Goal: Navigation & Orientation: Find specific page/section

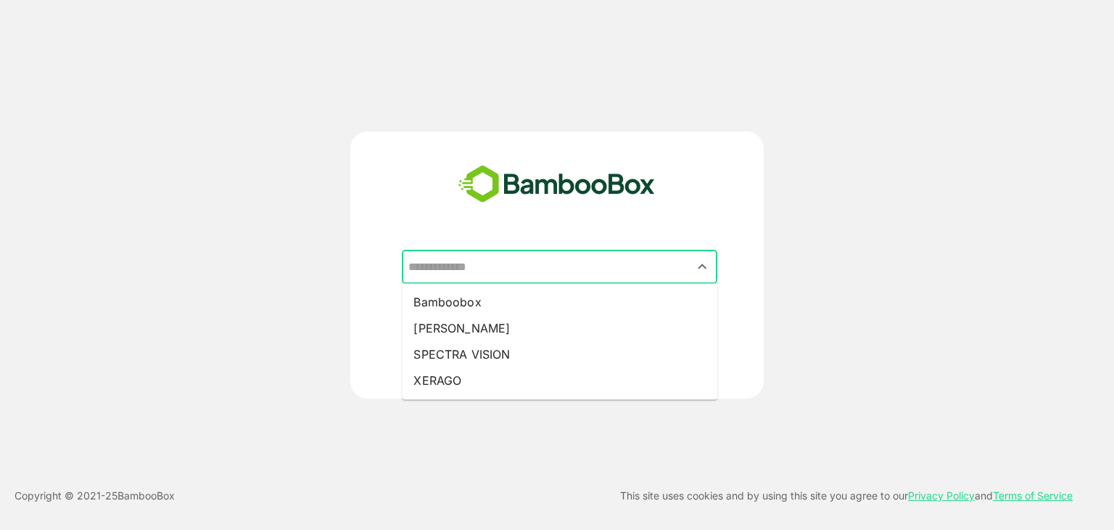
click at [536, 276] on input "text" at bounding box center [560, 267] width 310 height 28
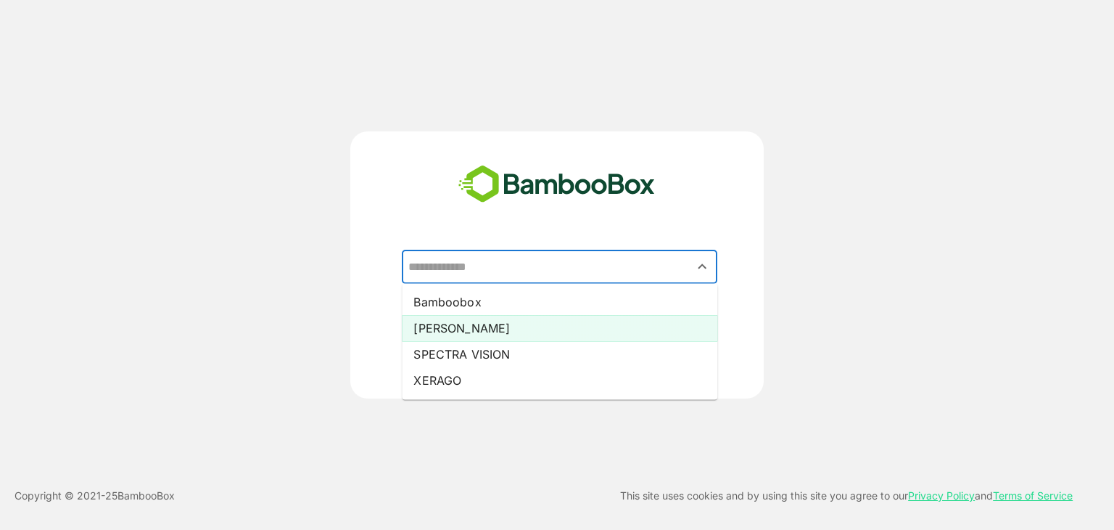
click at [454, 323] on li "[PERSON_NAME]" at bounding box center [560, 328] width 316 height 26
type input "*****"
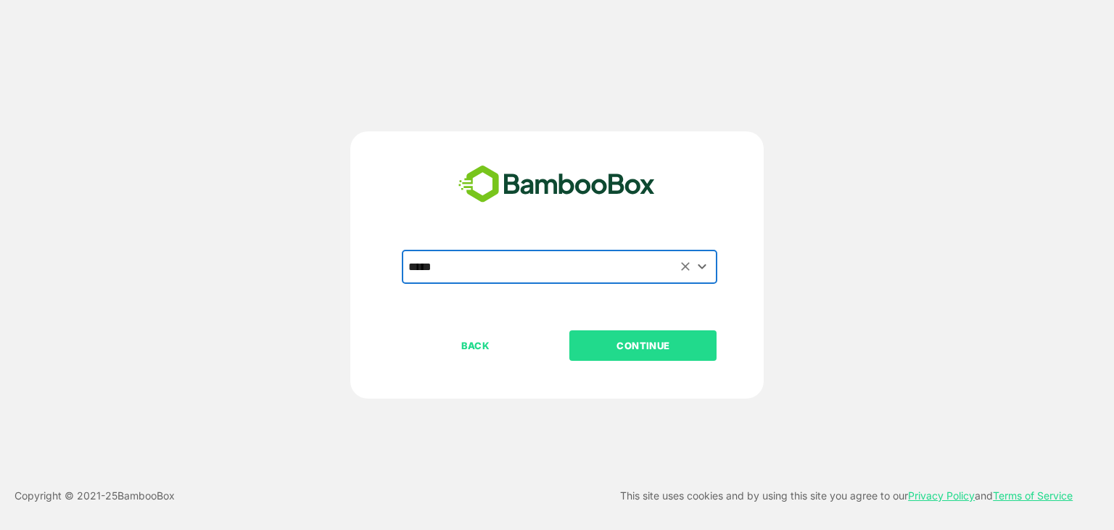
click at [593, 351] on p "CONTINUE" at bounding box center [643, 345] width 145 height 16
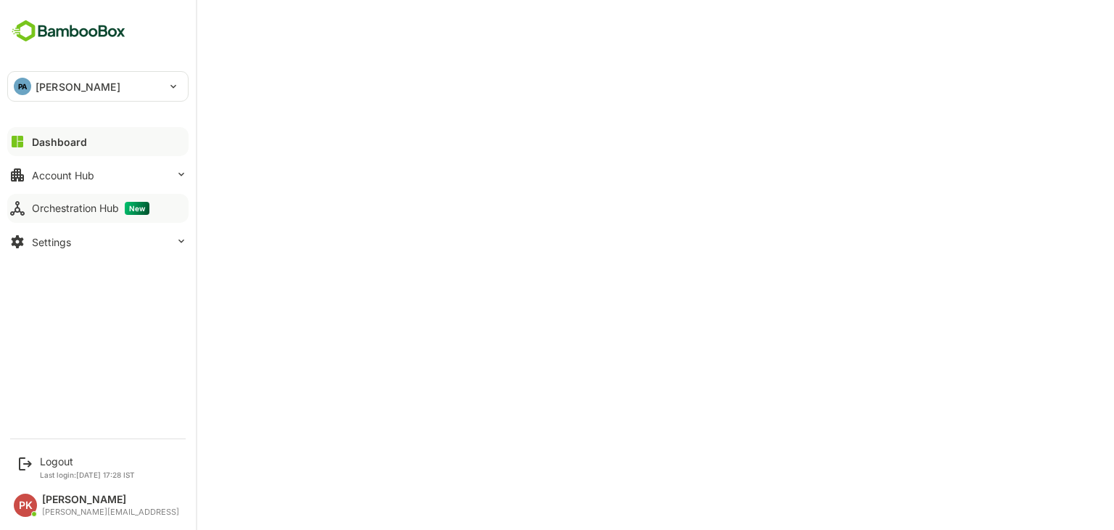
click at [58, 200] on button "Orchestration Hub New" at bounding box center [97, 208] width 181 height 29
click at [63, 459] on div "Logout" at bounding box center [87, 461] width 95 height 12
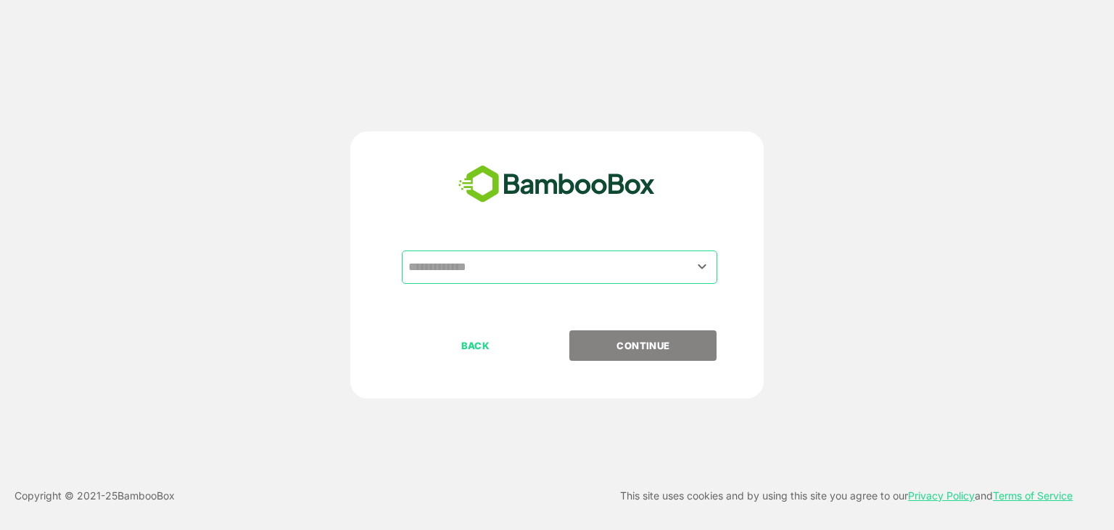
click at [474, 277] on input "text" at bounding box center [560, 267] width 310 height 28
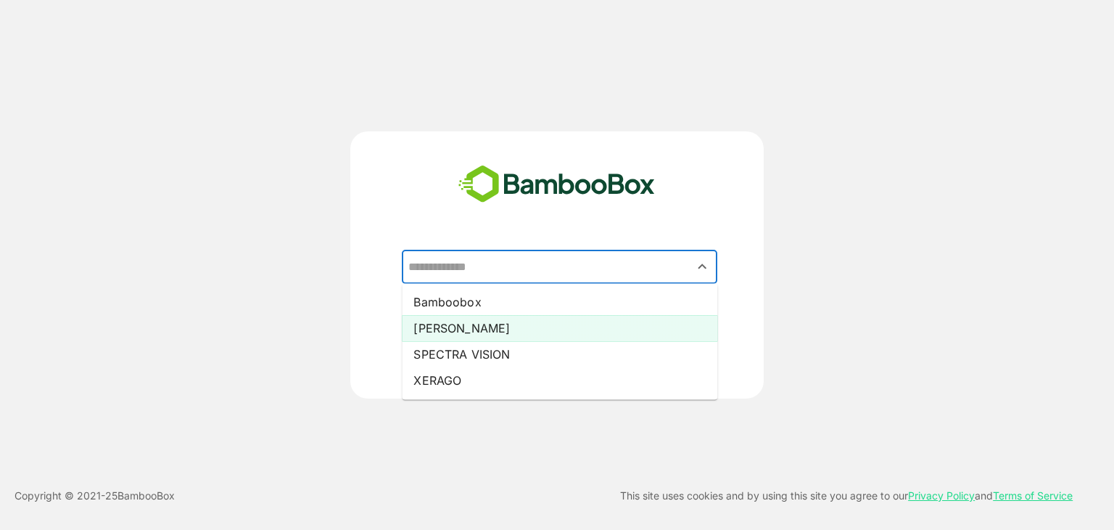
click at [455, 329] on li "Pando" at bounding box center [560, 328] width 316 height 26
type input "*****"
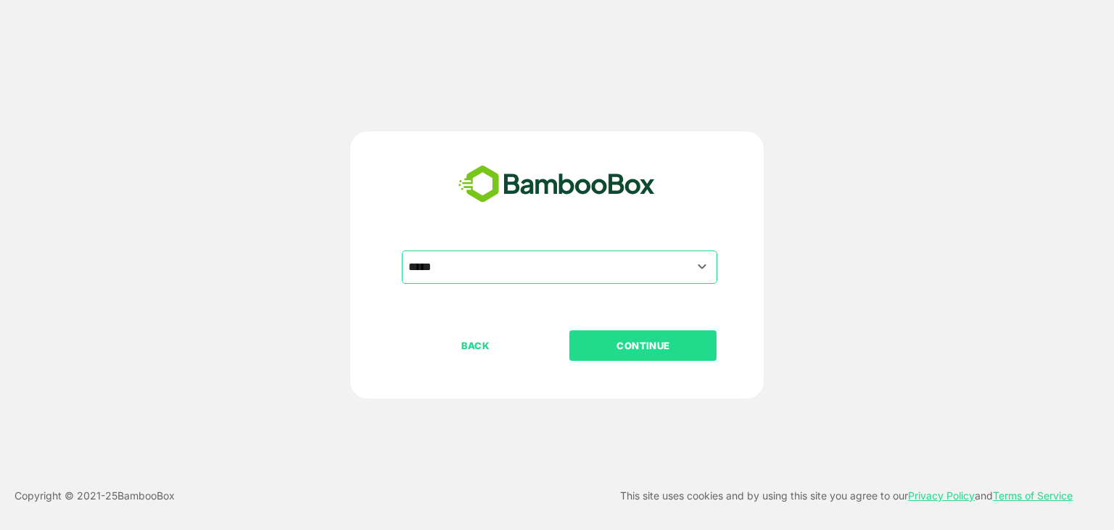
click at [607, 339] on p "CONTINUE" at bounding box center [643, 345] width 145 height 16
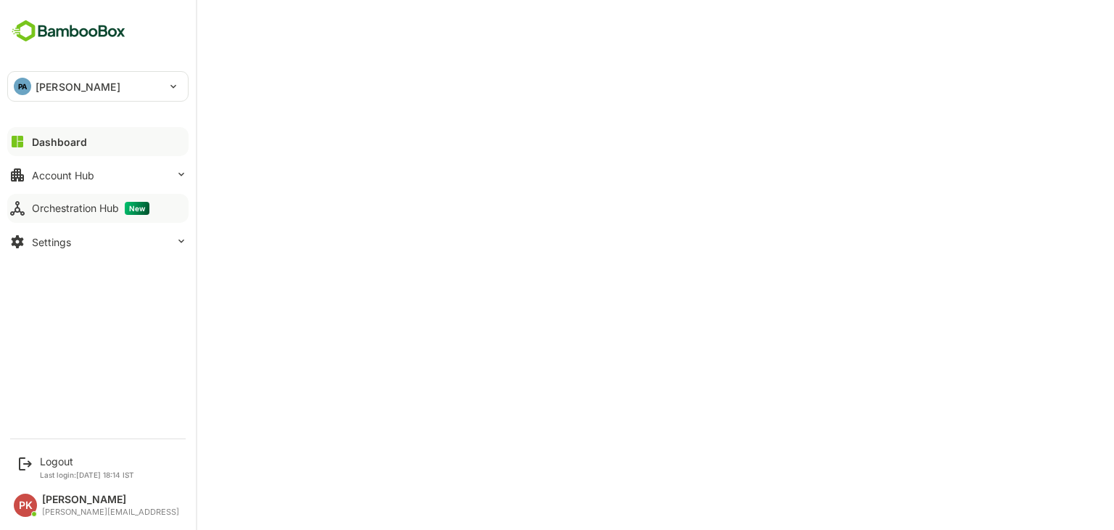
click at [54, 205] on div "Orchestration Hub New" at bounding box center [91, 208] width 118 height 13
click at [69, 189] on div "Dashboard Account Hub Orchestration Hub New Settings" at bounding box center [98, 191] width 196 height 133
click at [52, 174] on div "Account Hub" at bounding box center [63, 175] width 62 height 12
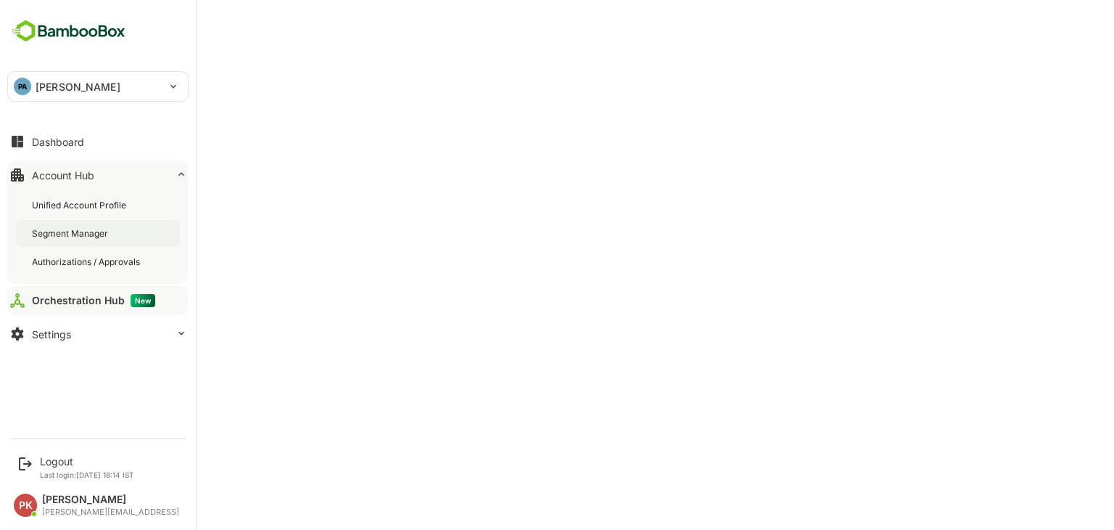
click at [70, 230] on div "Segment Manager" at bounding box center [71, 233] width 79 height 12
click at [55, 136] on div "Dashboard" at bounding box center [58, 142] width 52 height 12
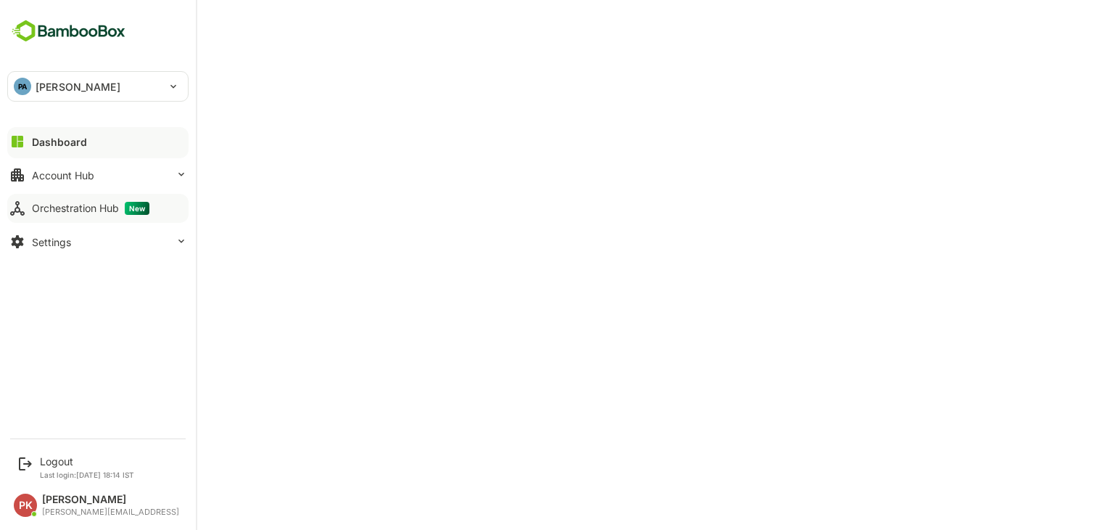
click at [104, 210] on div "Orchestration Hub New" at bounding box center [91, 208] width 118 height 13
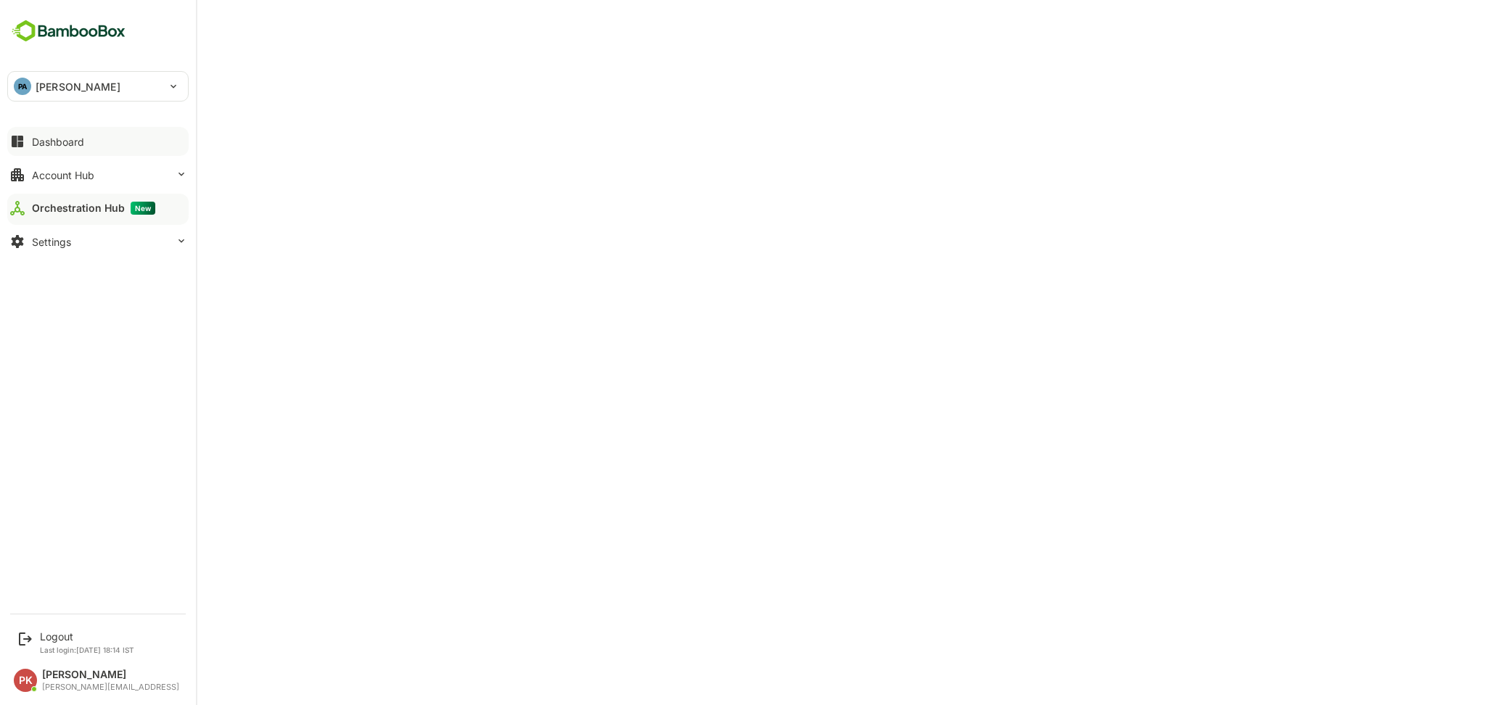
click at [51, 205] on div "Orchestration Hub New" at bounding box center [93, 208] width 123 height 13
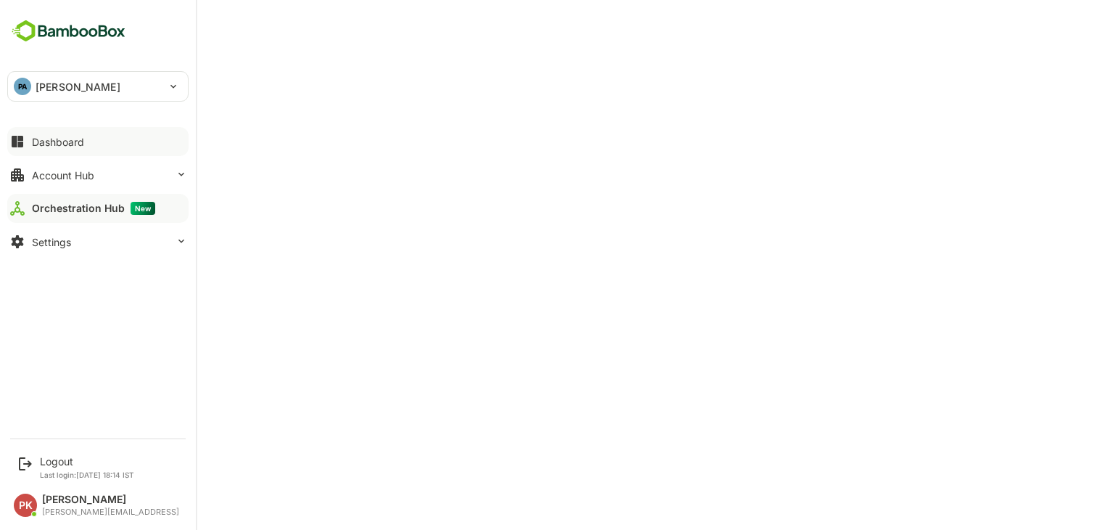
click at [73, 140] on div "Dashboard" at bounding box center [58, 142] width 52 height 12
